Goal: Find specific page/section: Find specific page/section

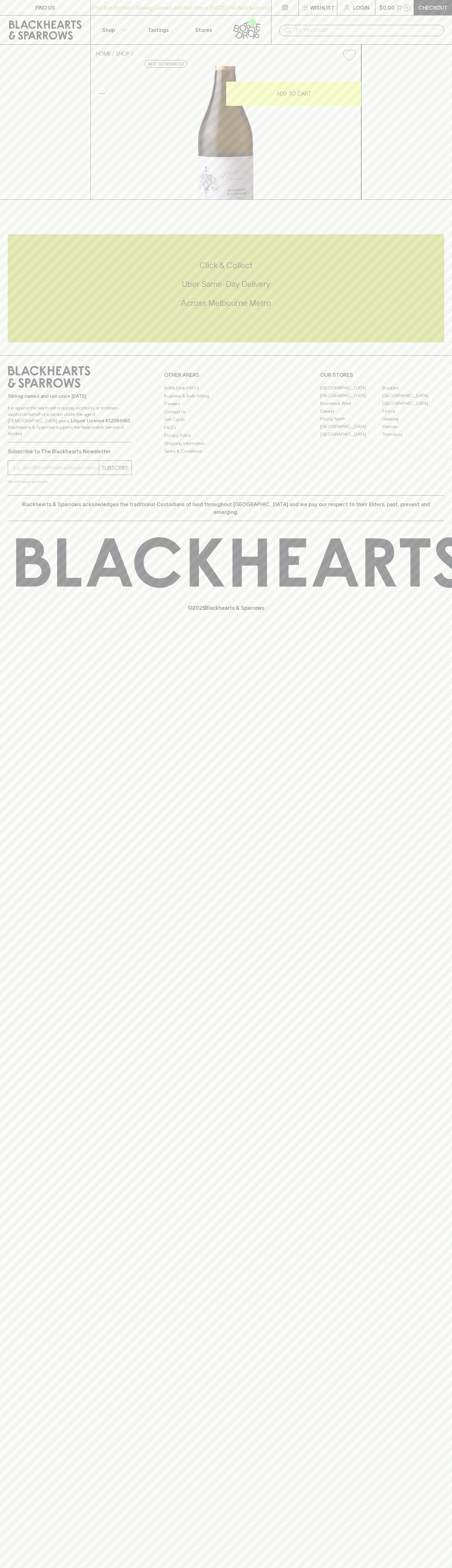
click at [351, 399] on link "[GEOGRAPHIC_DATA]" at bounding box center [351, 395] width 62 height 8
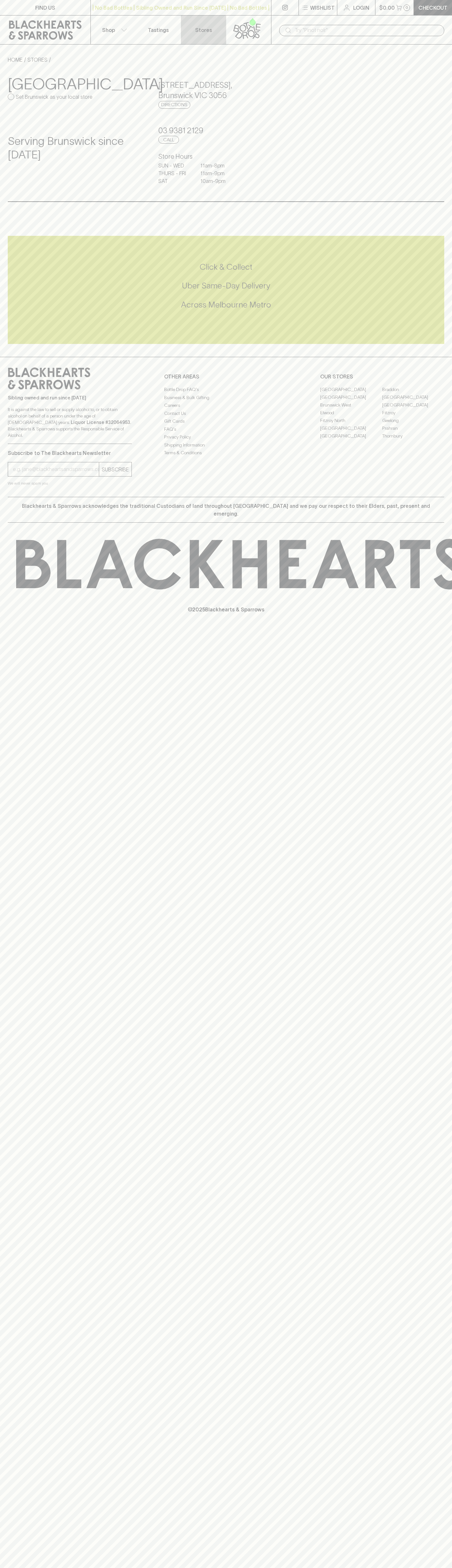
click at [214, 17] on link "Stores" at bounding box center [203, 29] width 45 height 29
click at [447, 1567] on html "FIND US | No Bad Bottles | Sibling Owned and Run Since [DATE] | No Bad Bottles …" at bounding box center [226, 784] width 452 height 1568
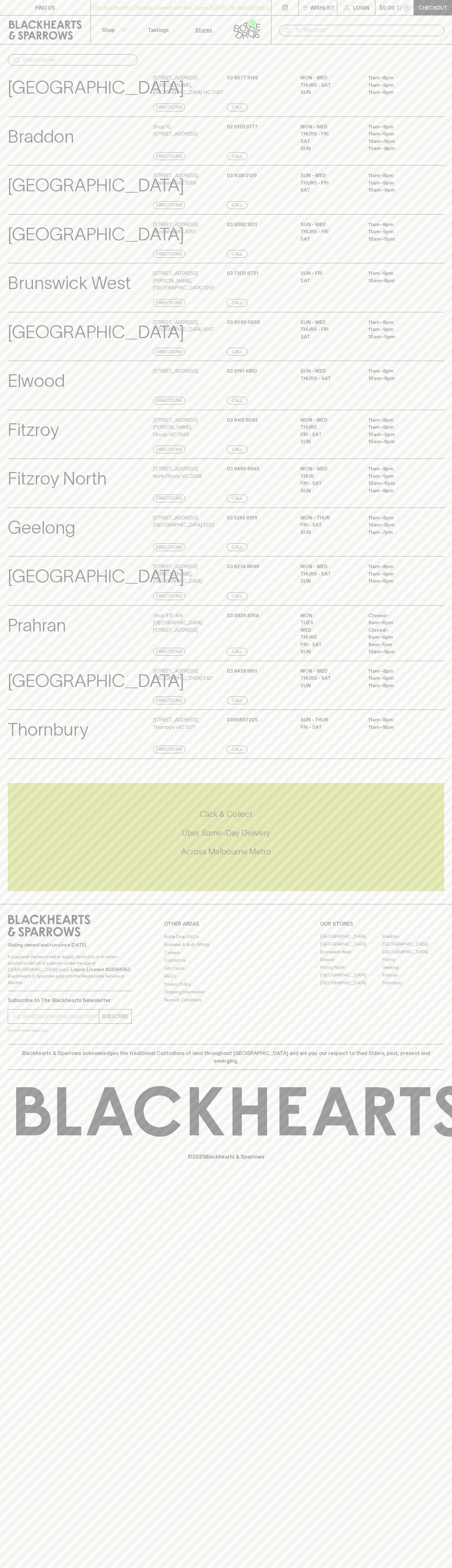
click at [327, 1567] on html "FIND US | No Bad Bottles | Sibling Owned and Run Since [DATE] | No Bad Bottles …" at bounding box center [226, 784] width 452 height 1568
click at [12, 167] on div "Brunswick View Store Details [STREET_ADDRESS] Directions [PHONE_NUMBER] Call SU…" at bounding box center [226, 189] width 436 height 49
